Goal: Information Seeking & Learning: Learn about a topic

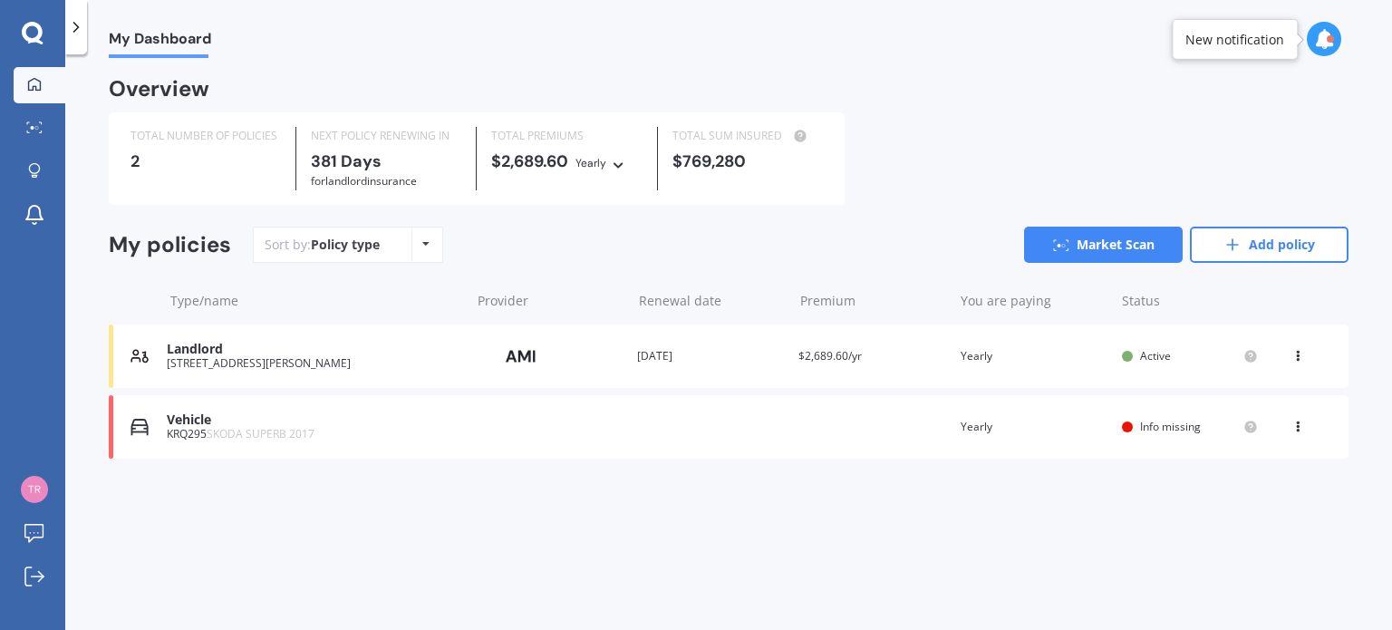
click at [175, 354] on div "Landlord" at bounding box center [314, 349] width 295 height 15
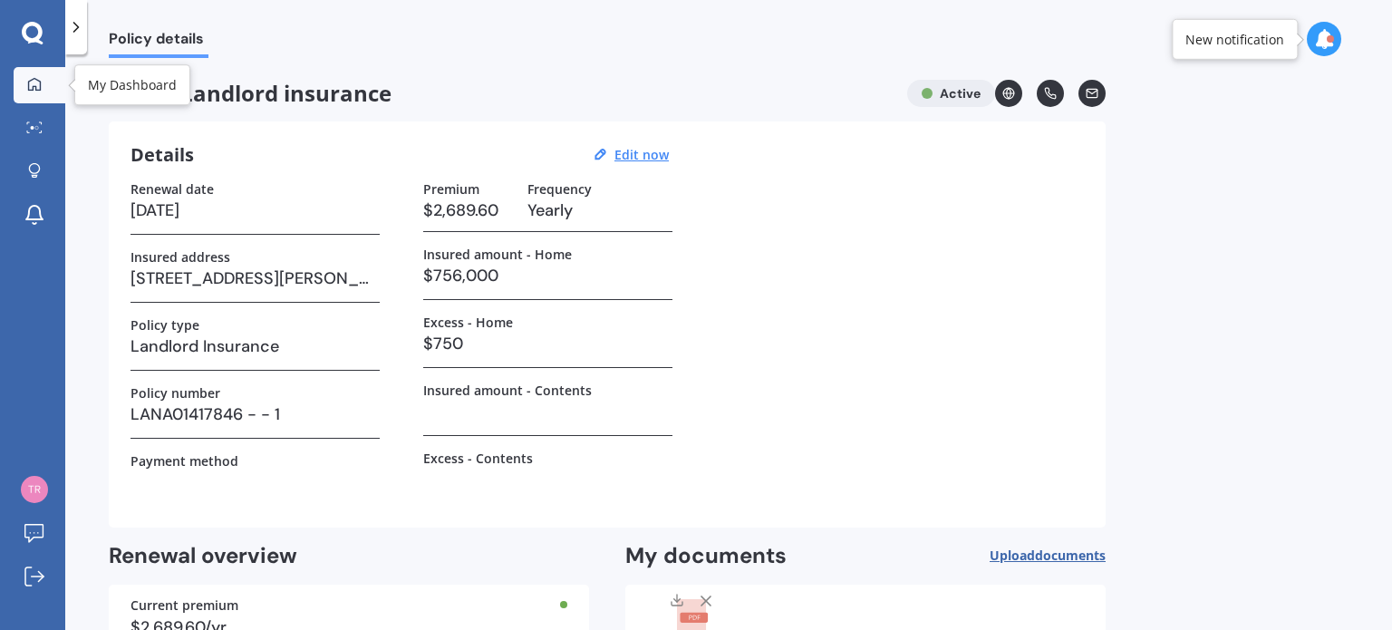
click at [29, 81] on icon at bounding box center [34, 83] width 13 height 13
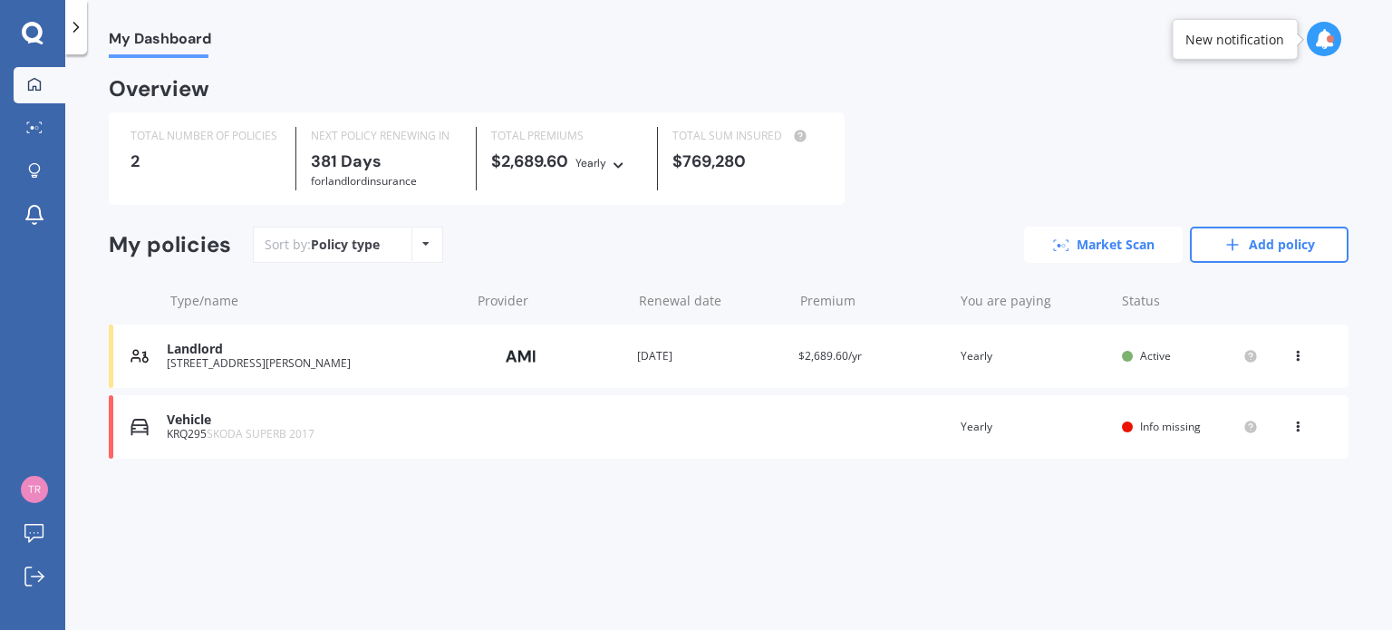
click at [1096, 242] on link "Market Scan" at bounding box center [1103, 245] width 159 height 36
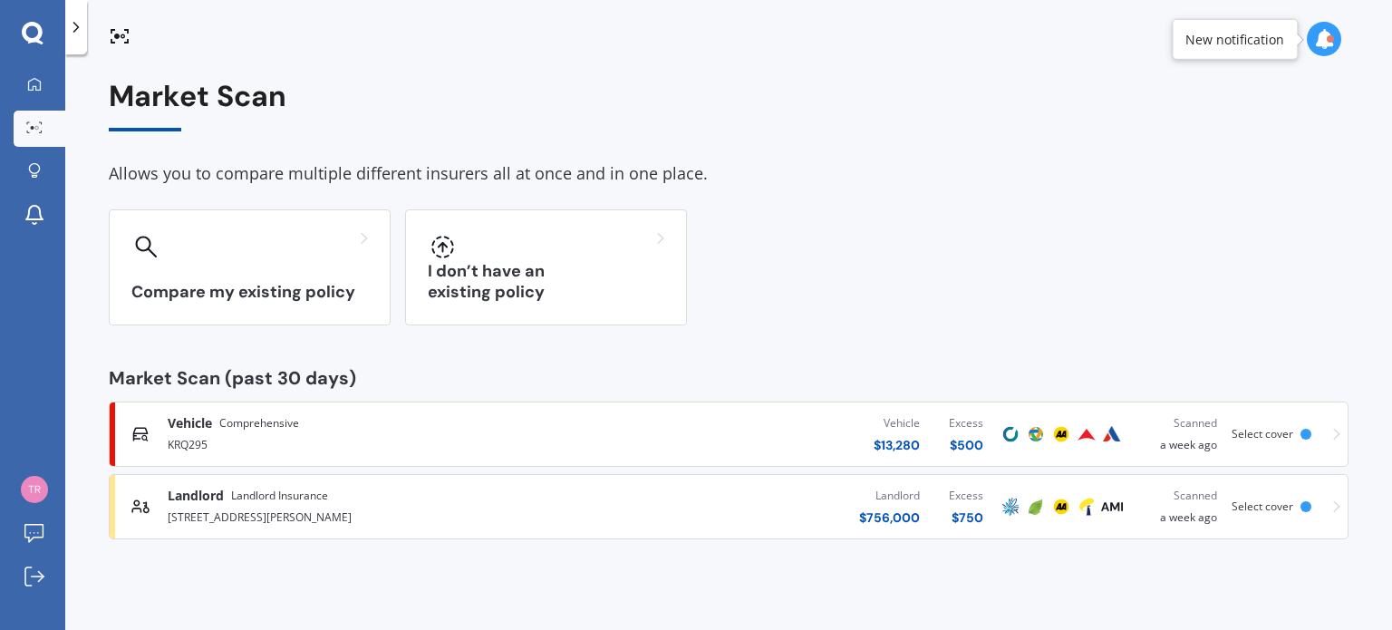
click at [1310, 431] on div at bounding box center [1306, 434] width 11 height 11
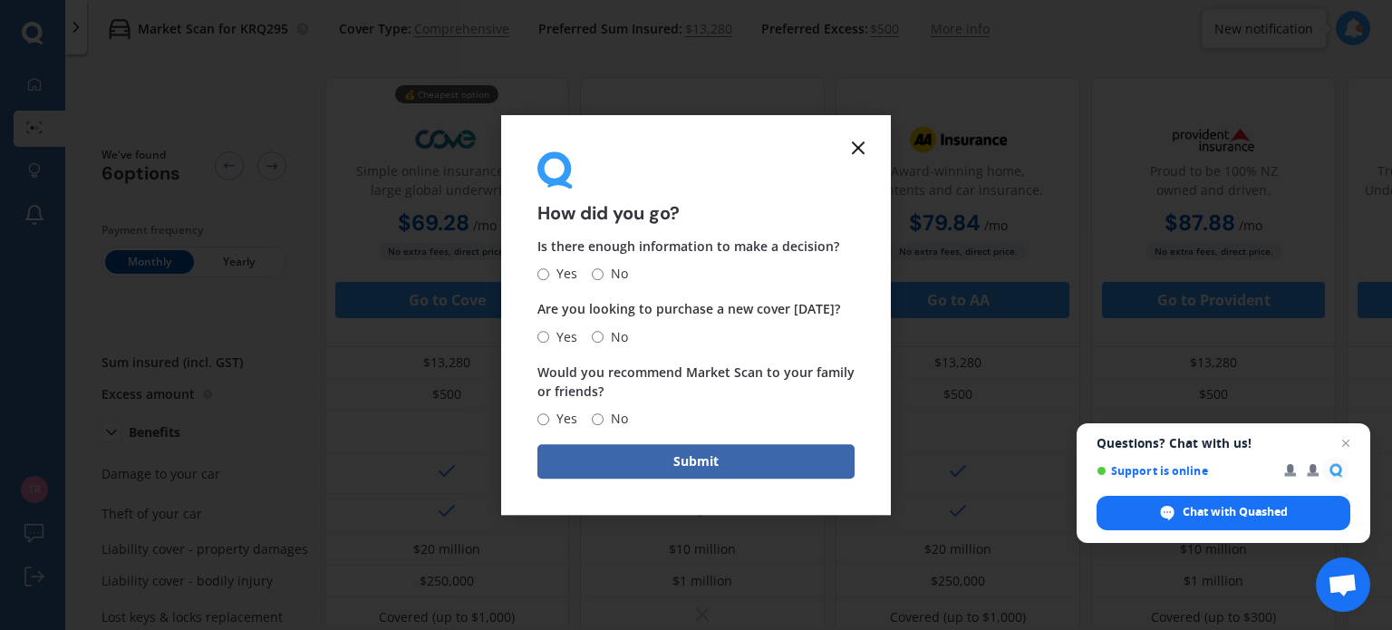
click at [856, 141] on icon at bounding box center [858, 148] width 22 height 22
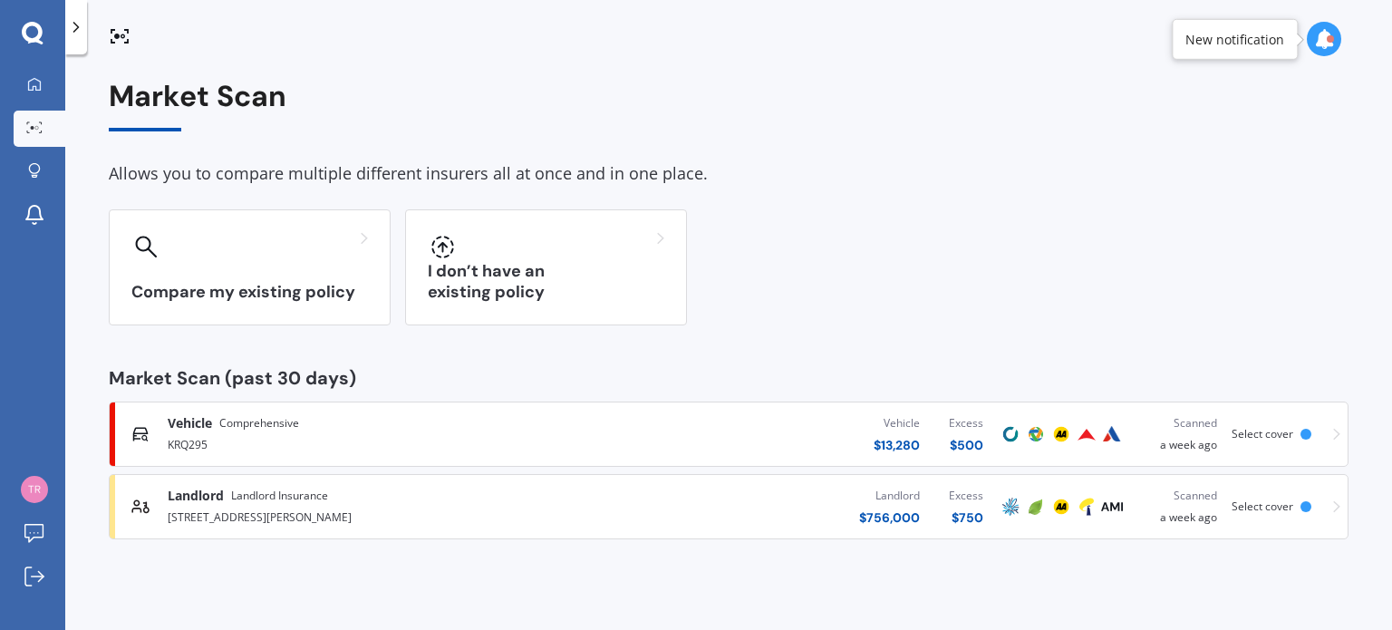
click at [1309, 507] on div at bounding box center [1306, 506] width 11 height 11
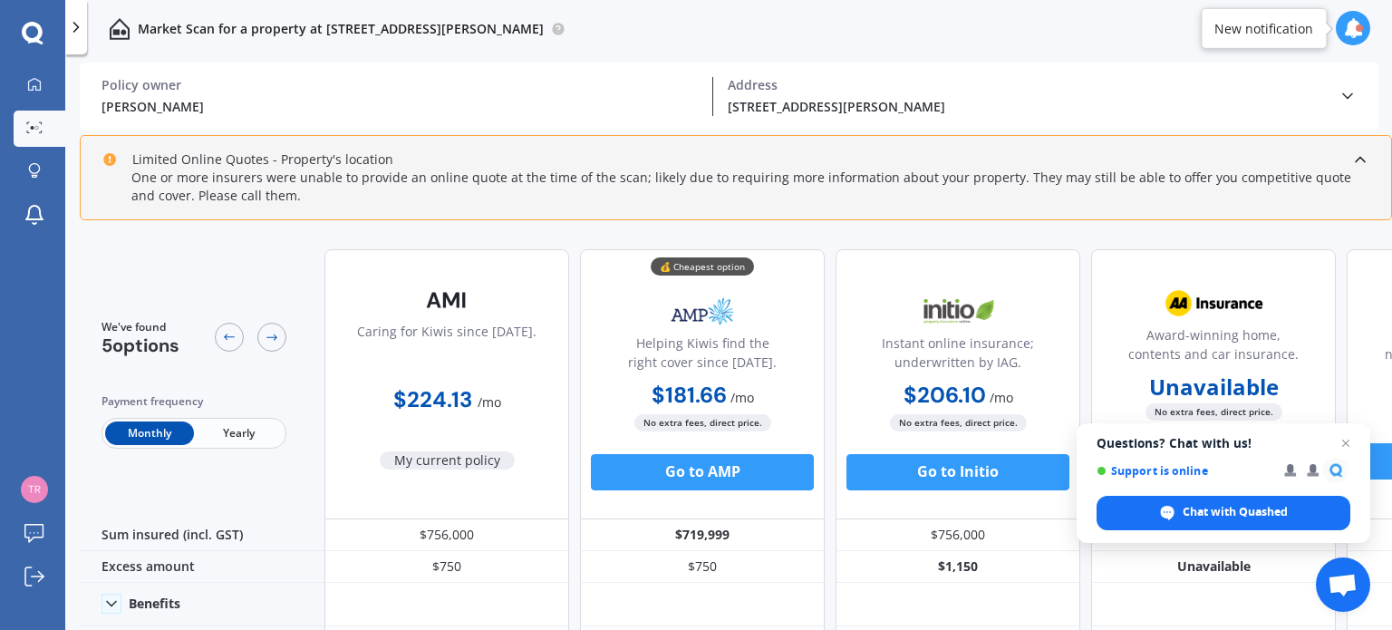
click at [235, 434] on span "Yearly" at bounding box center [238, 433] width 89 height 24
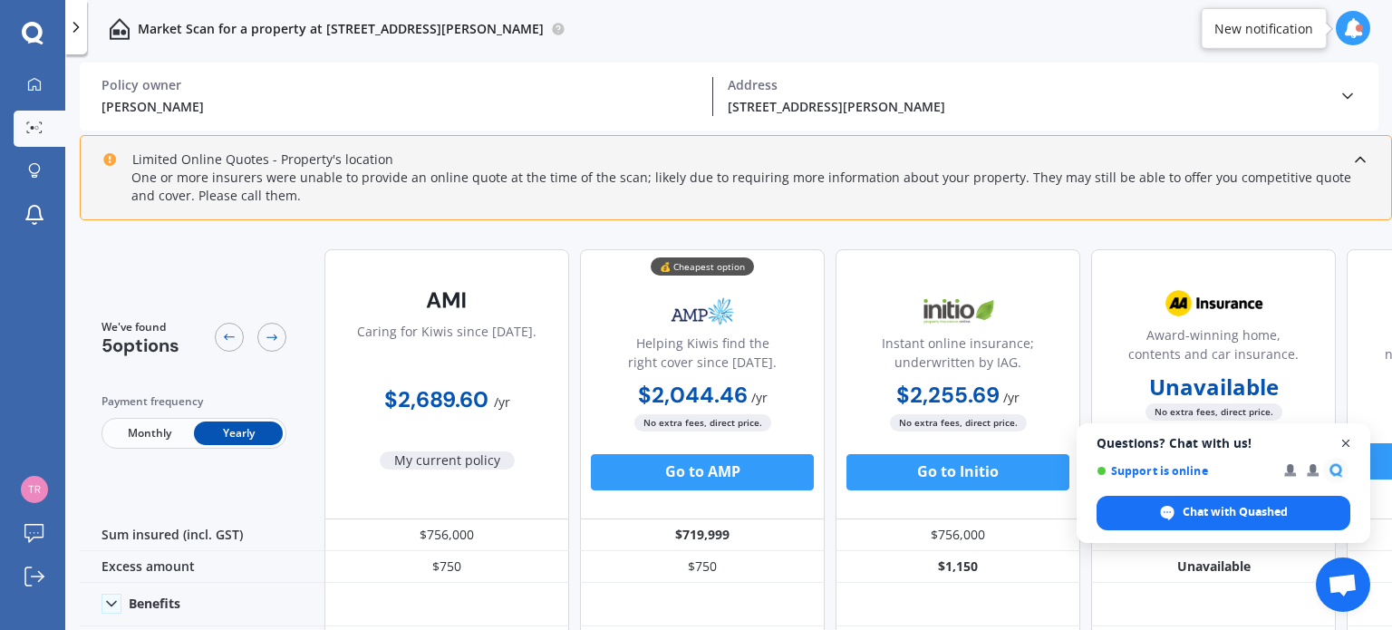
click at [1341, 443] on span "Open chat" at bounding box center [1346, 443] width 23 height 23
